Goal: Task Accomplishment & Management: Manage account settings

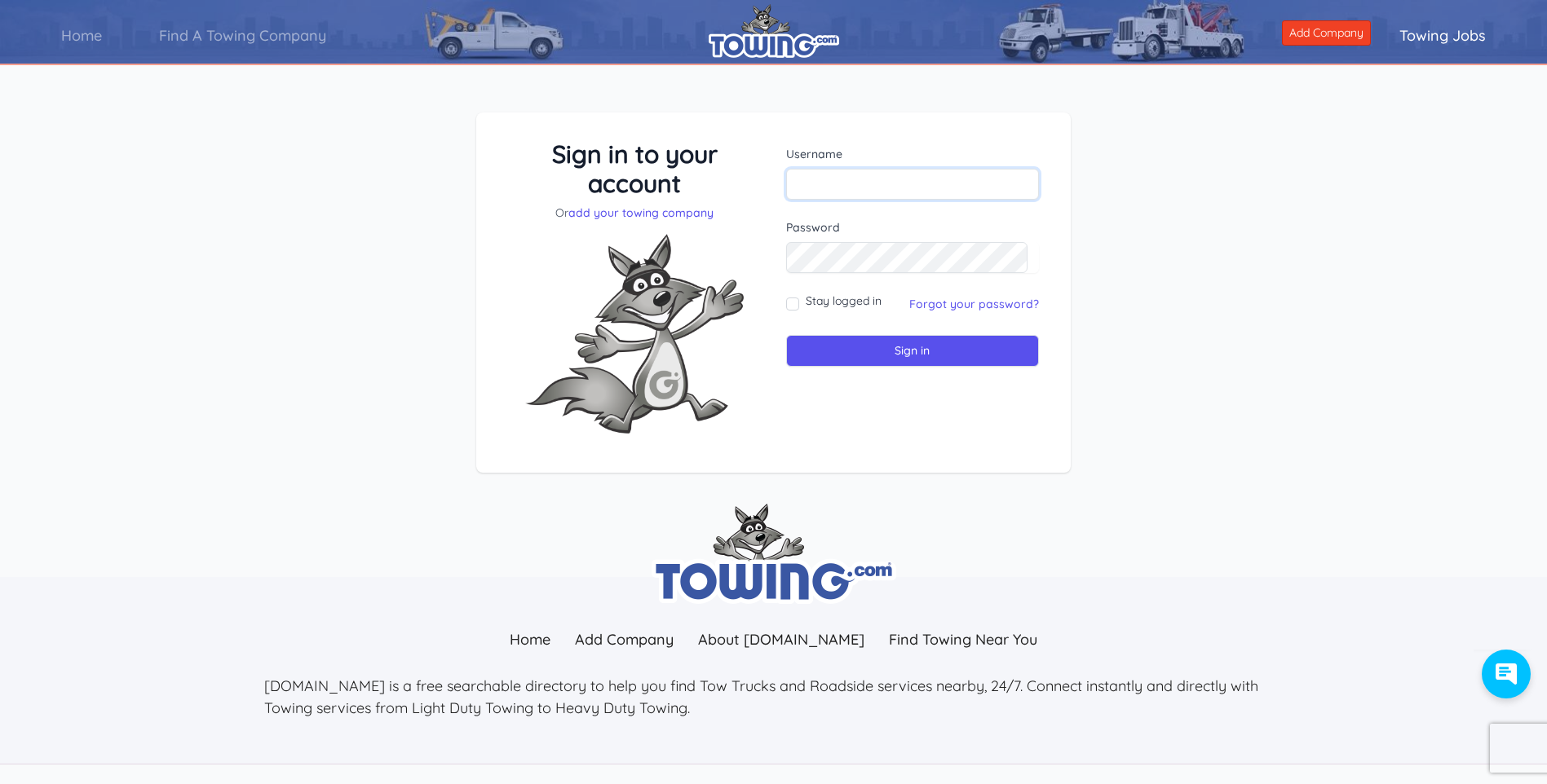
click at [863, 183] on input "text" at bounding box center [913, 184] width 254 height 31
type input "[EMAIL_ADDRESS][DOMAIN_NAME]"
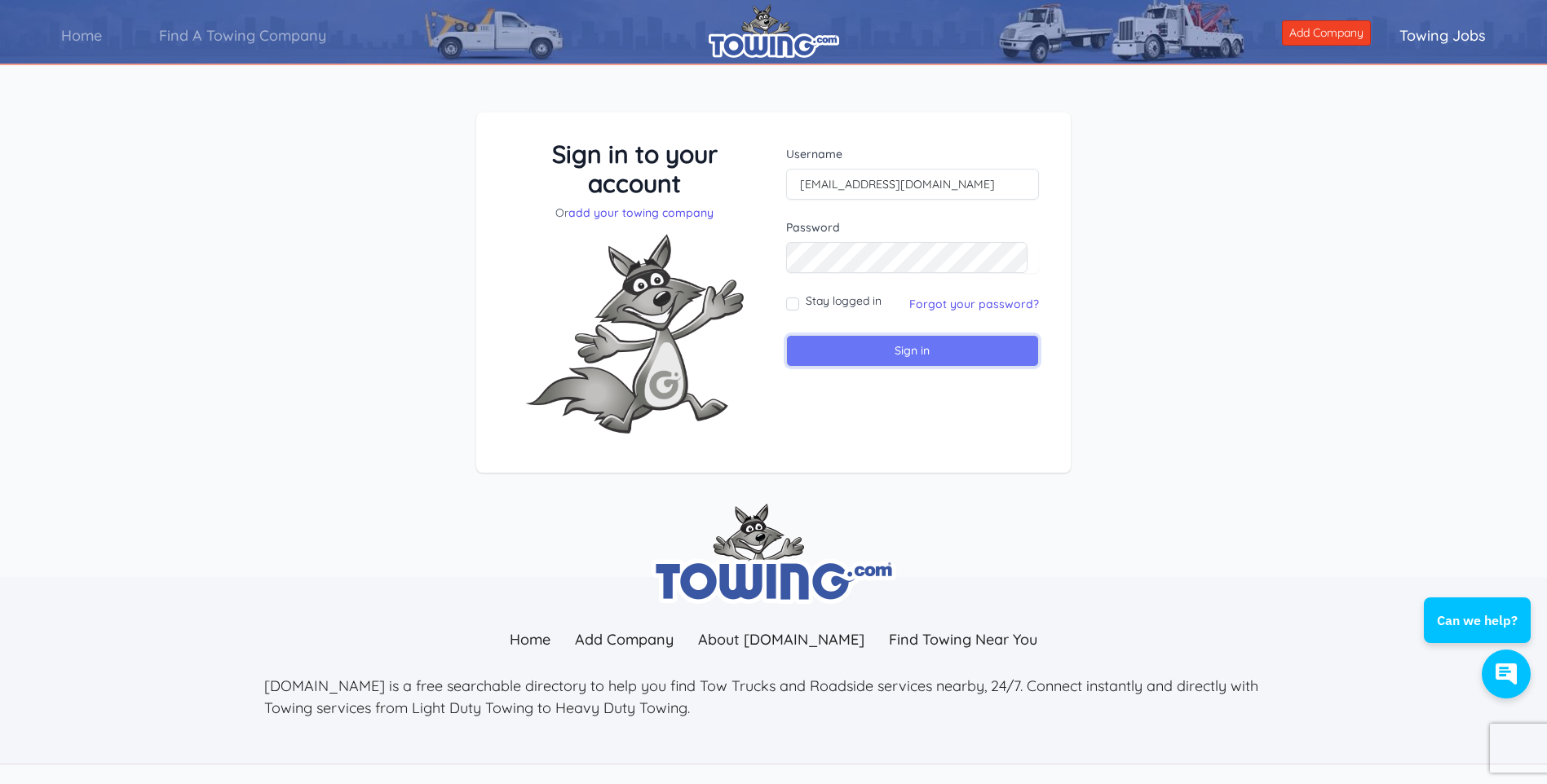
click at [938, 352] on input "Sign in" at bounding box center [913, 351] width 254 height 32
click at [881, 183] on input "text" at bounding box center [913, 184] width 254 height 31
type input "[EMAIL_ADDRESS][DOMAIN_NAME]"
click at [786, 335] on input "Sign in" at bounding box center [913, 351] width 254 height 32
click at [64, 37] on link "Home" at bounding box center [82, 35] width 98 height 46
